Goal: Task Accomplishment & Management: Complete application form

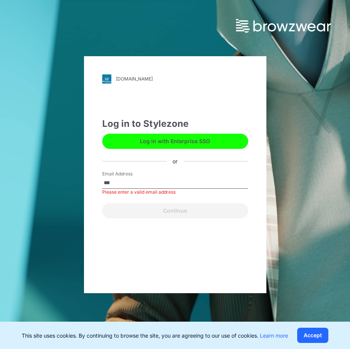
type input "**********"
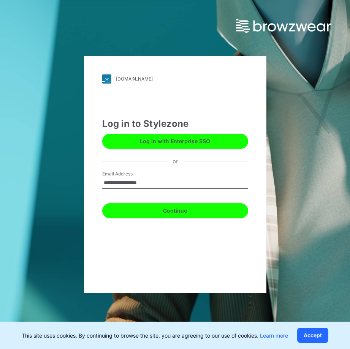
click at [163, 212] on button "Continue" at bounding box center [175, 210] width 146 height 15
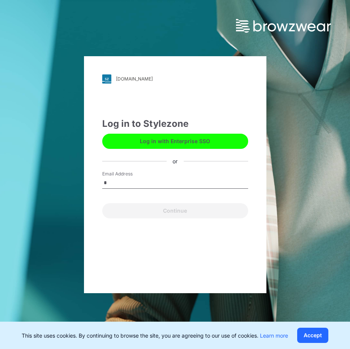
type input "**********"
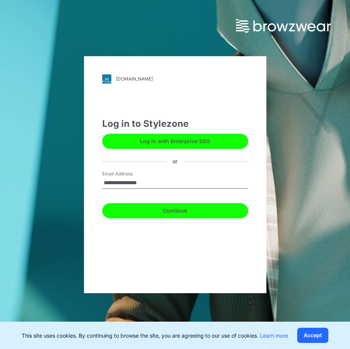
click at [175, 212] on button "Continue" at bounding box center [175, 210] width 146 height 15
